Goal: Information Seeking & Learning: Find specific page/section

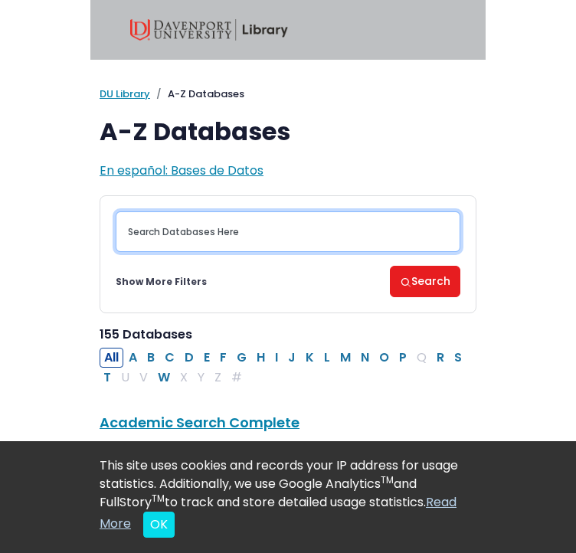
click at [199, 231] on input "Search database by title or keyword" at bounding box center [288, 231] width 345 height 41
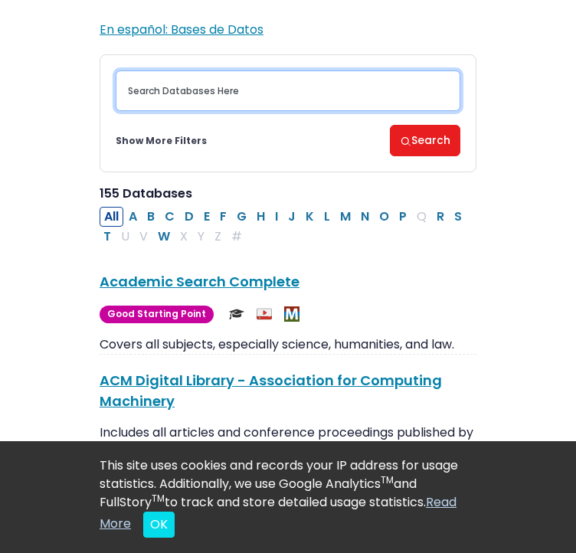
scroll to position [144, 0]
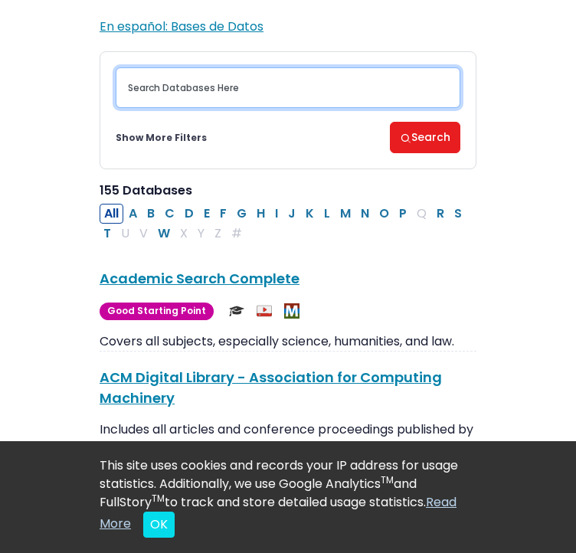
type input "v"
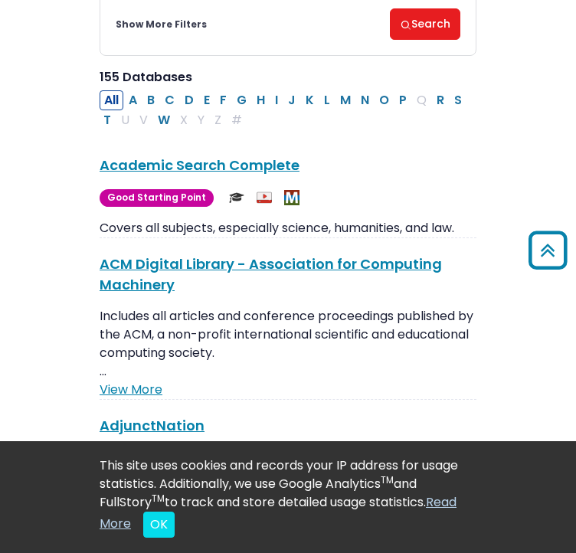
scroll to position [259, 0]
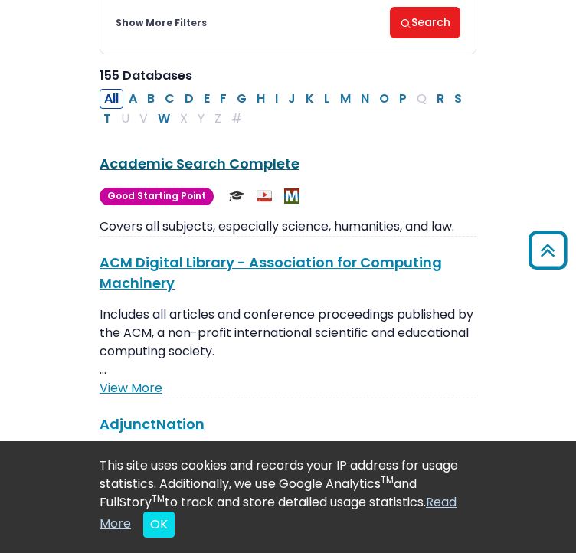
click at [193, 158] on link "Academic Search Complete This link opens in a new window" at bounding box center [200, 163] width 200 height 19
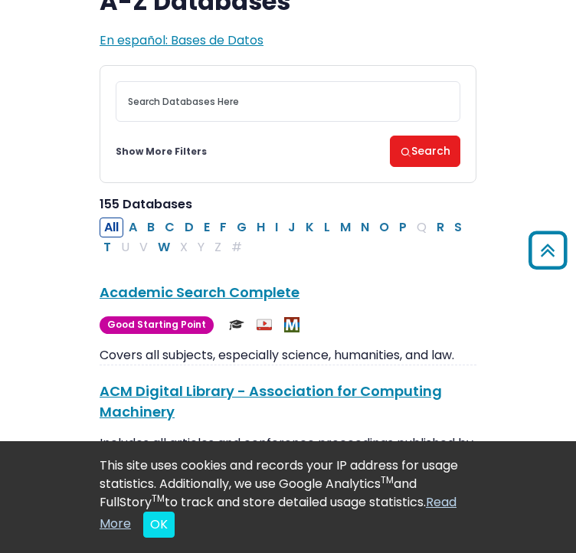
scroll to position [124, 0]
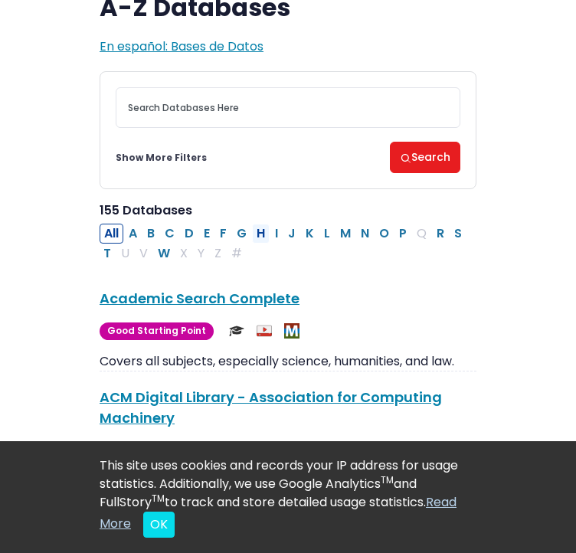
click at [256, 225] on button "H" at bounding box center [261, 234] width 18 height 20
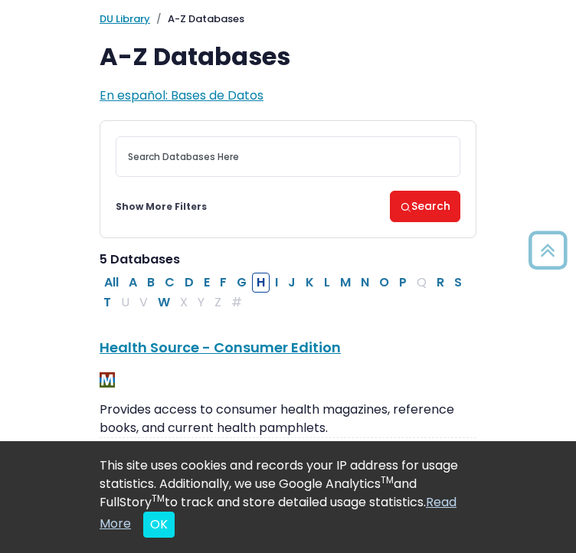
scroll to position [70, 0]
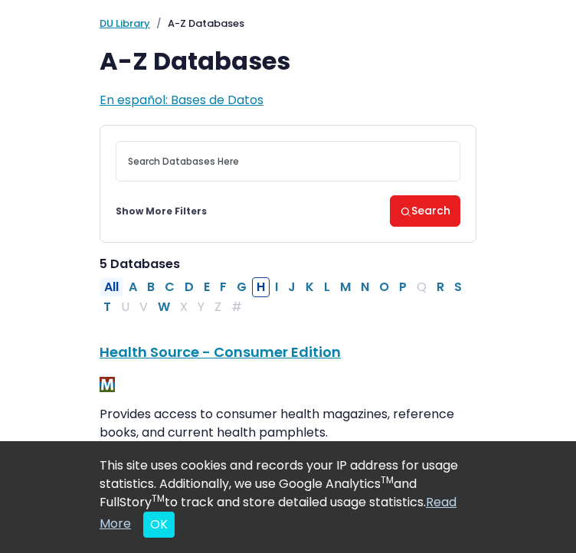
click at [110, 281] on button "All" at bounding box center [112, 287] width 24 height 20
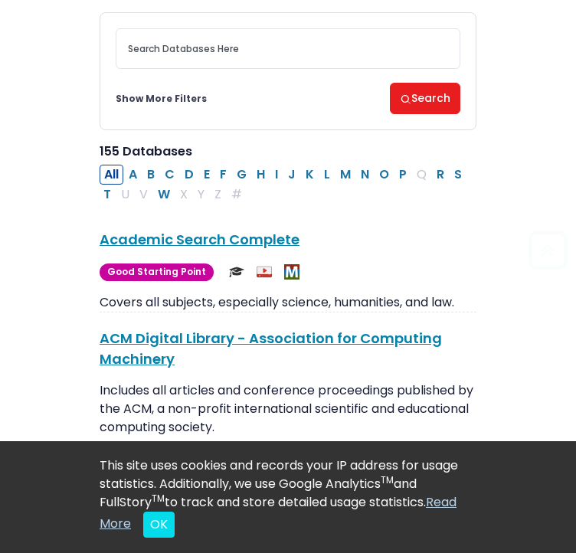
scroll to position [184, 0]
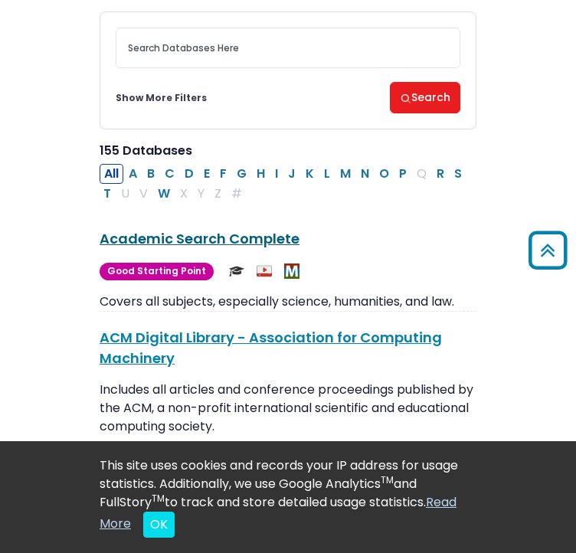
click at [194, 241] on link "Academic Search Complete This link opens in a new window" at bounding box center [200, 238] width 200 height 19
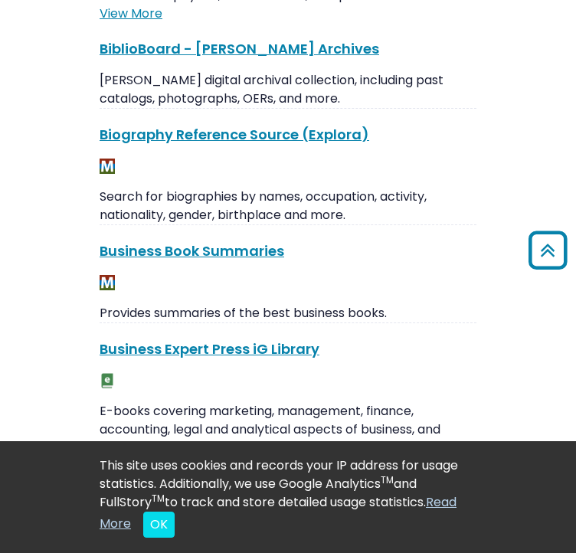
scroll to position [1278, 0]
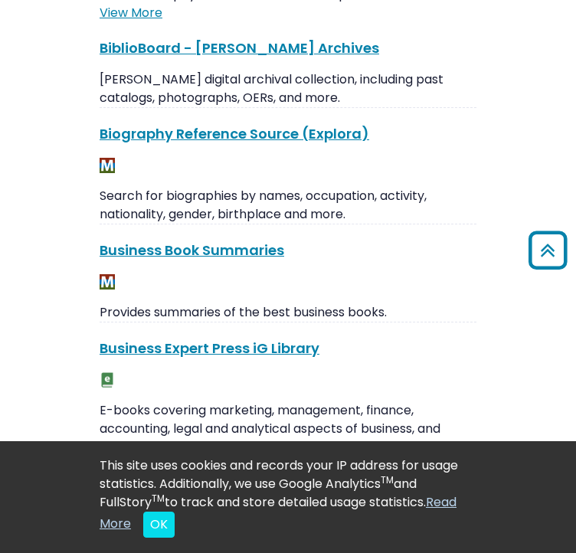
click at [181, 273] on div at bounding box center [288, 282] width 377 height 18
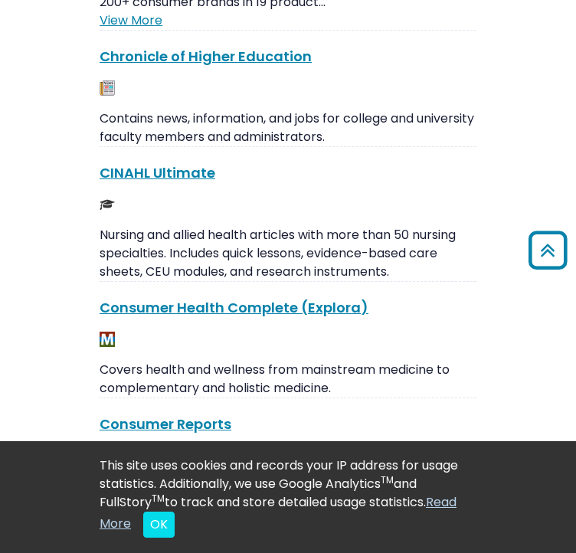
scroll to position [1980, 0]
